Goal: Navigation & Orientation: Find specific page/section

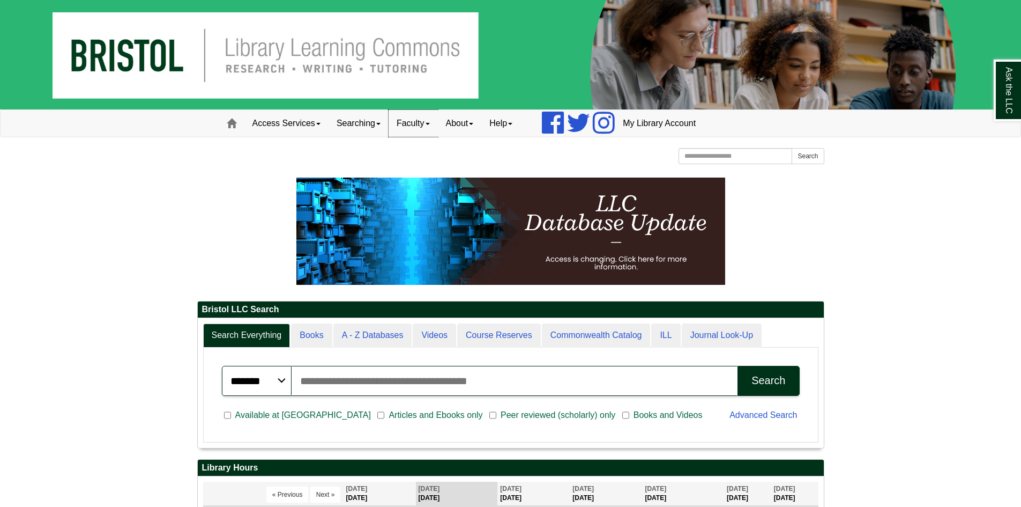
click at [420, 126] on link "Faculty" at bounding box center [413, 123] width 49 height 27
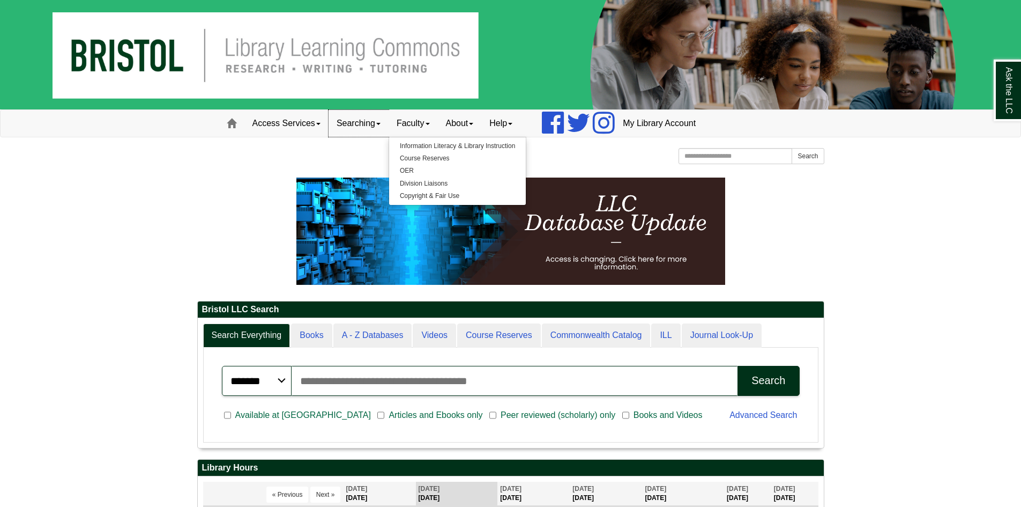
click at [0, 0] on div "Ask the LLC" at bounding box center [0, 0] width 0 height 0
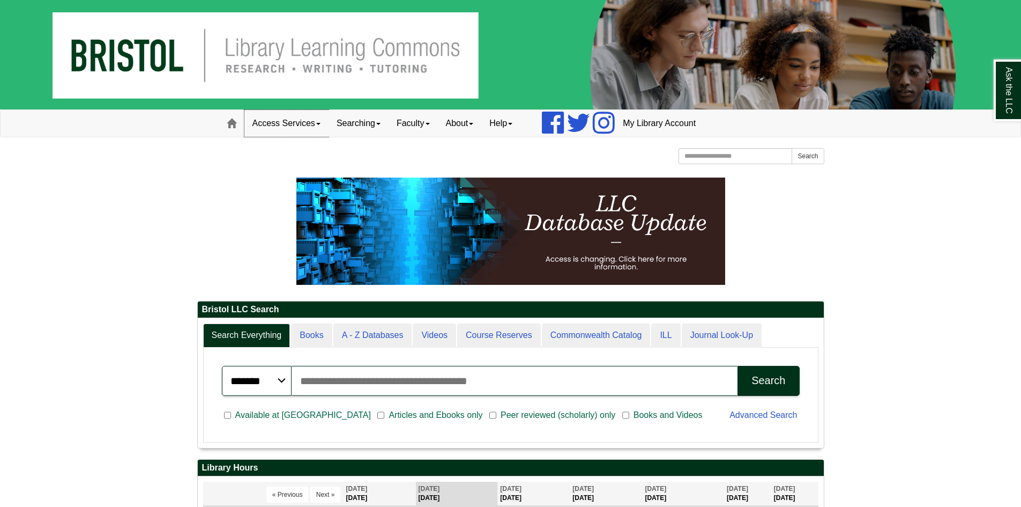
click at [293, 128] on link "Access Services" at bounding box center [286, 123] width 84 height 27
click at [457, 126] on link "About" at bounding box center [460, 123] width 44 height 27
click at [472, 158] on link "Hours & Locations" at bounding box center [482, 158] width 86 height 12
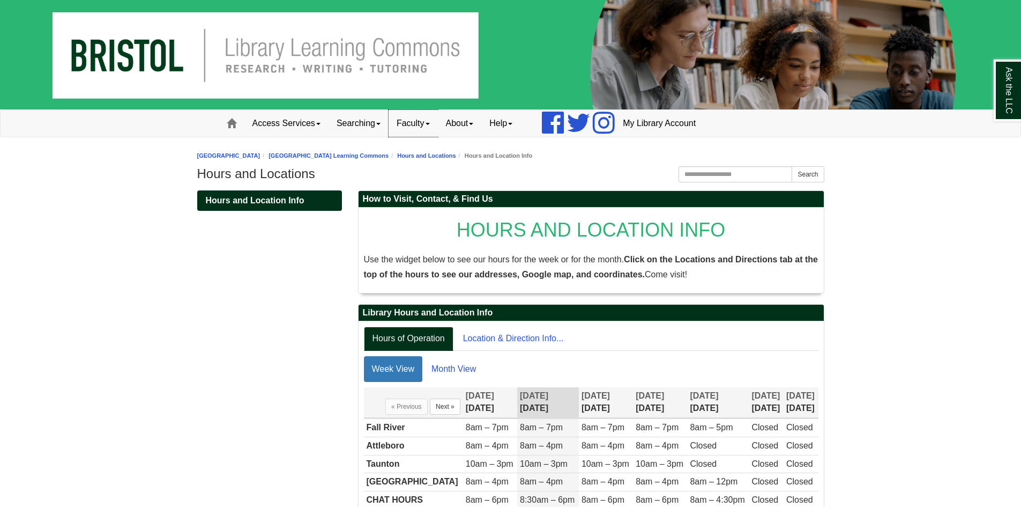
click at [428, 122] on link "Faculty" at bounding box center [413, 123] width 49 height 27
click at [466, 126] on link "About" at bounding box center [460, 123] width 44 height 27
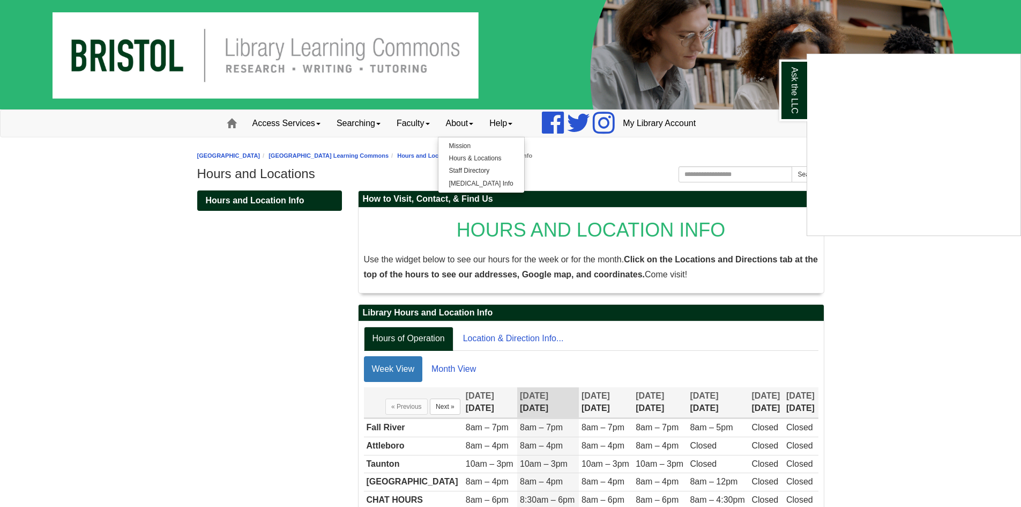
click at [508, 124] on div "Ask the LLC" at bounding box center [510, 253] width 1021 height 507
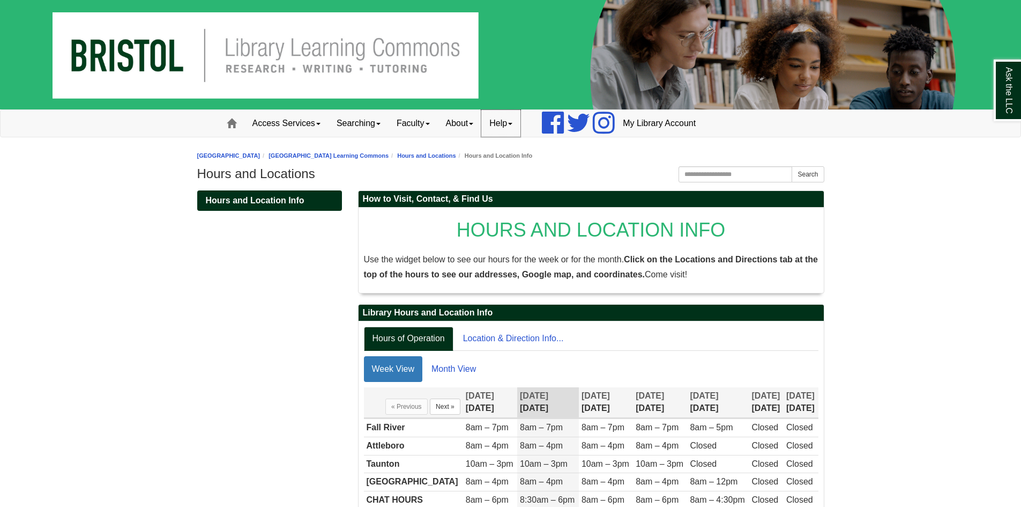
click at [508, 124] on link "Help" at bounding box center [500, 123] width 39 height 27
click at [856, 242] on body "Skip to Main Content Toggle navigation Home Access Services Access Services Pol…" at bounding box center [510, 281] width 1021 height 563
click at [224, 125] on link "Home" at bounding box center [232, 123] width 26 height 27
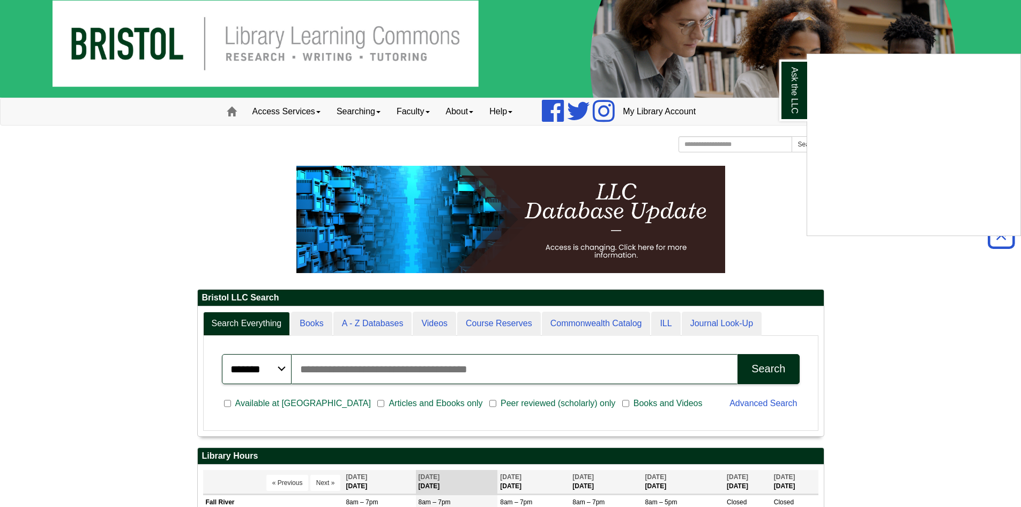
scroll to position [6, 0]
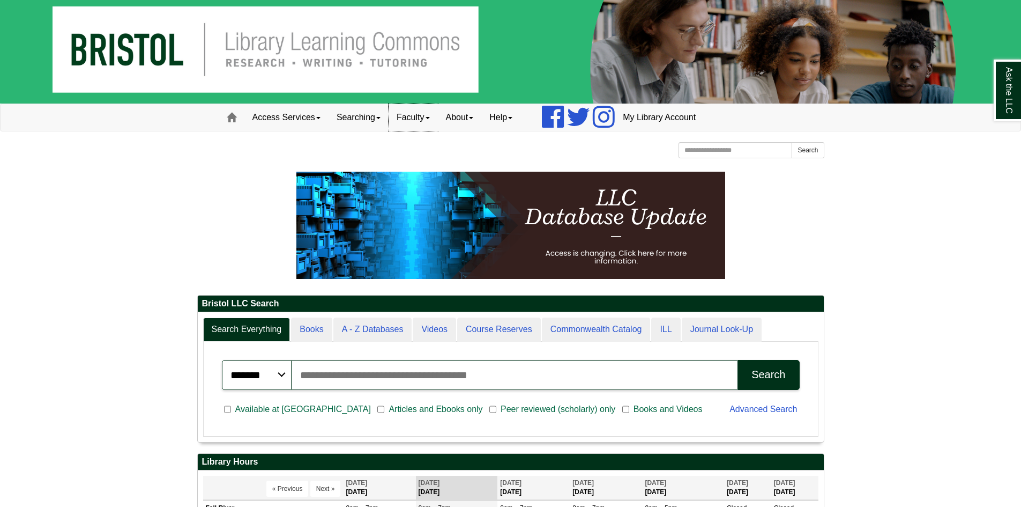
click at [425, 122] on link "Faculty" at bounding box center [413, 117] width 49 height 27
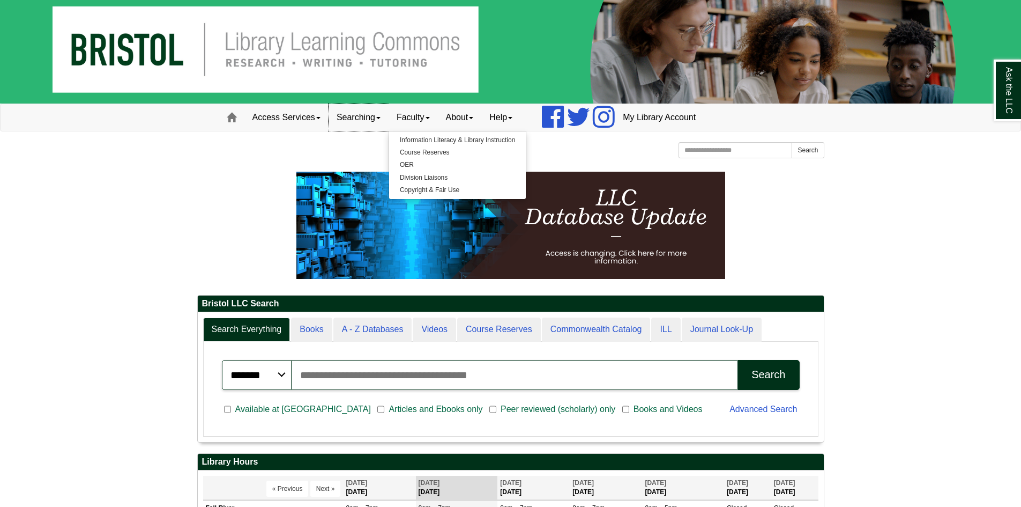
click at [355, 124] on link "Searching" at bounding box center [359, 117] width 60 height 27
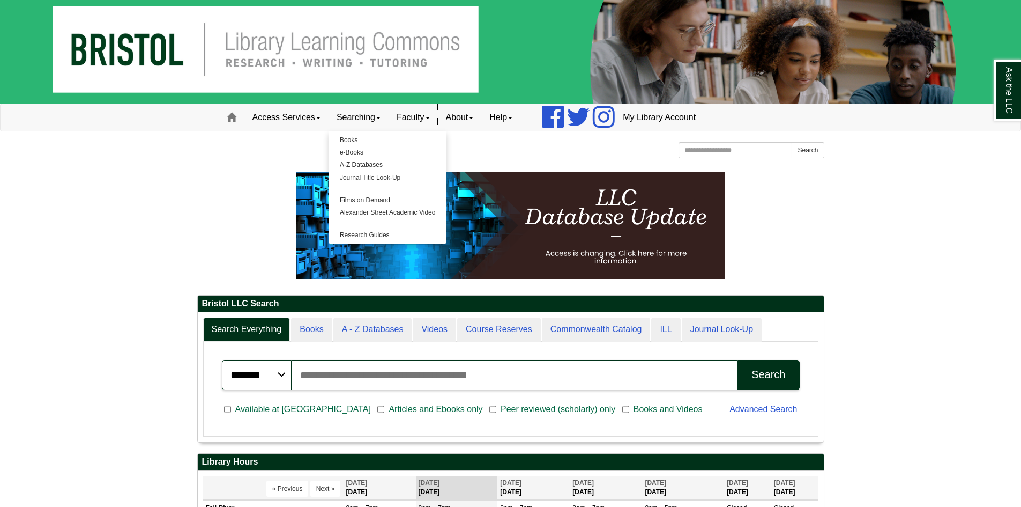
click at [469, 120] on link "About" at bounding box center [460, 117] width 44 height 27
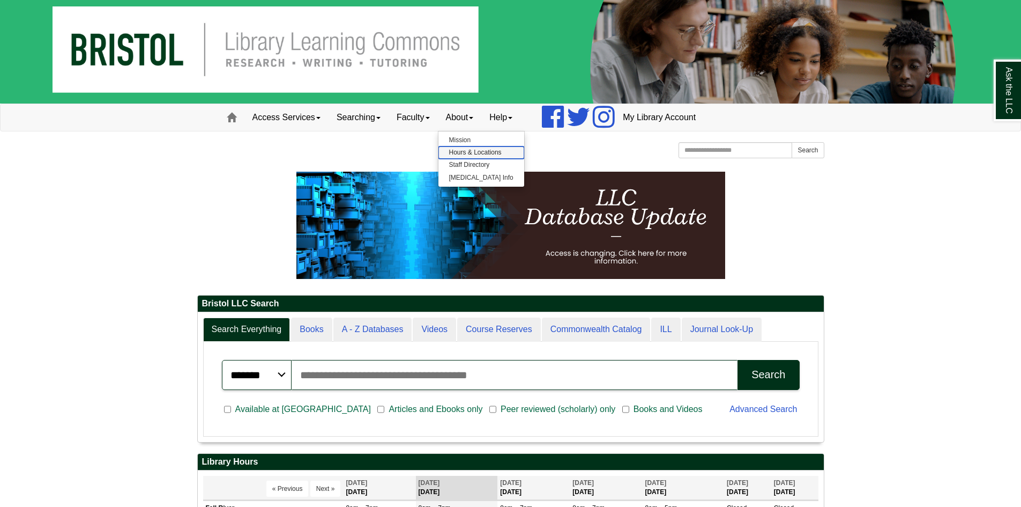
click at [473, 153] on link "Hours & Locations" at bounding box center [482, 152] width 86 height 12
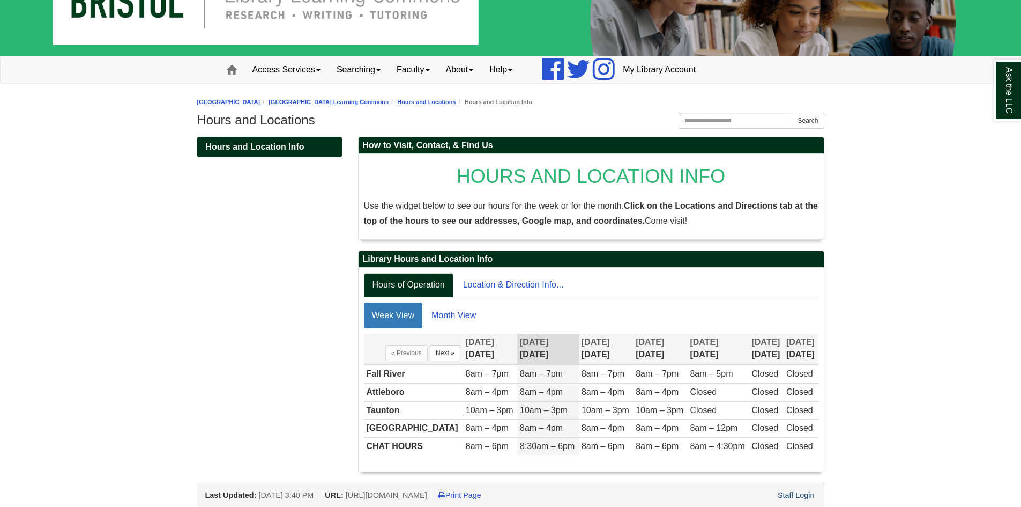
scroll to position [57, 0]
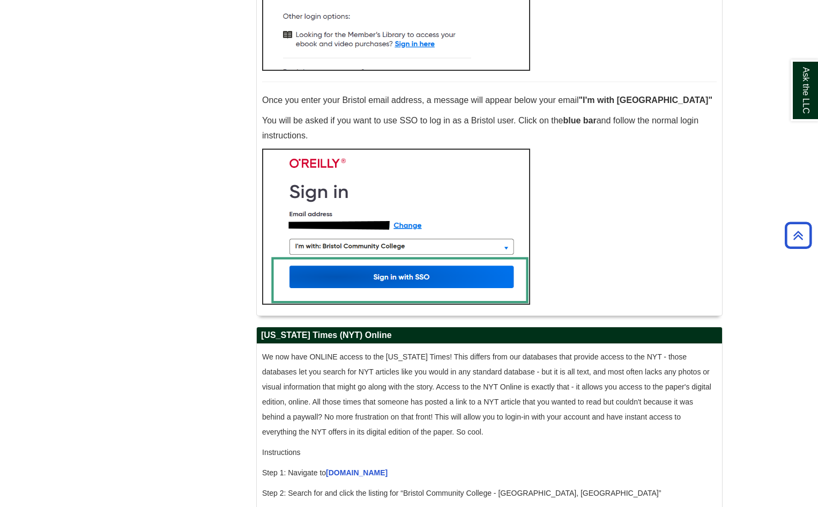
scroll to position [751, 0]
